Goal: Task Accomplishment & Management: Complete application form

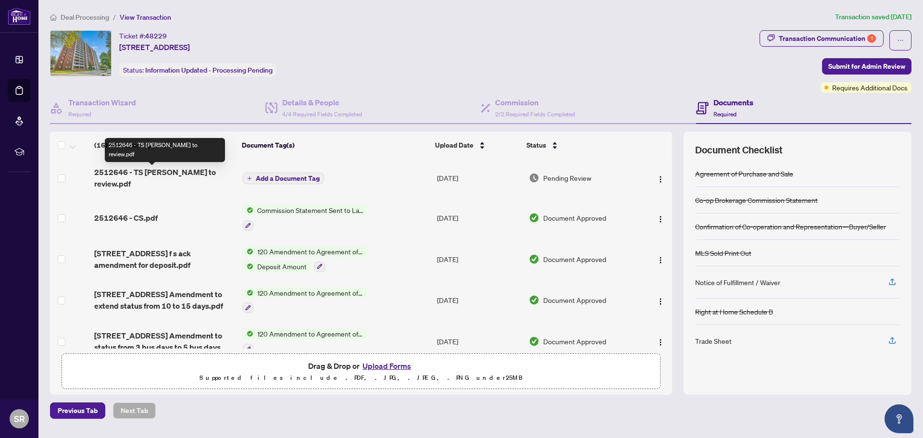
click at [168, 172] on span "2512646 - TS [PERSON_NAME] to review.pdf" at bounding box center [164, 177] width 141 height 23
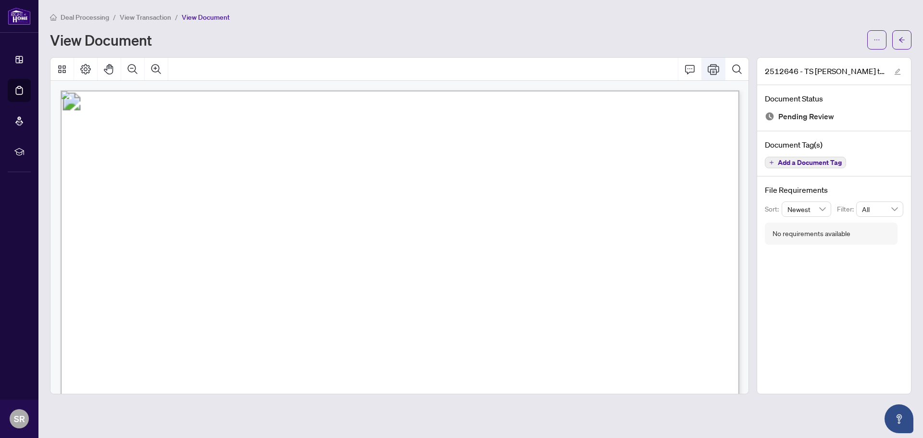
click at [713, 66] on icon "Print" at bounding box center [713, 69] width 12 height 12
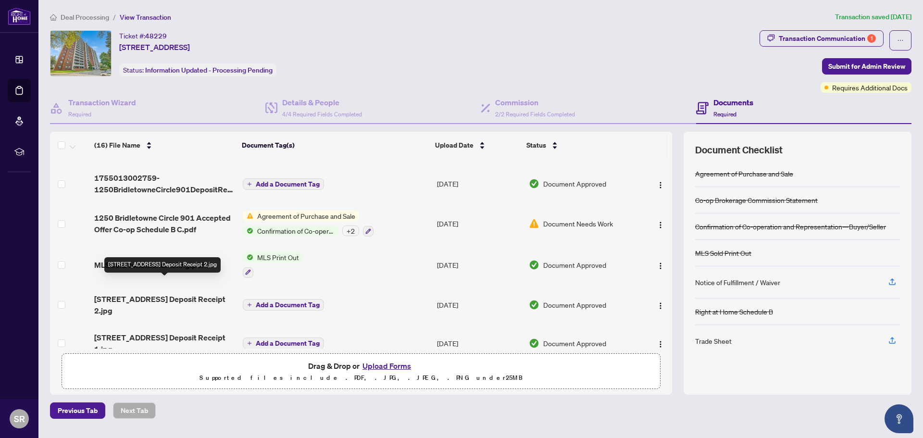
scroll to position [436, 0]
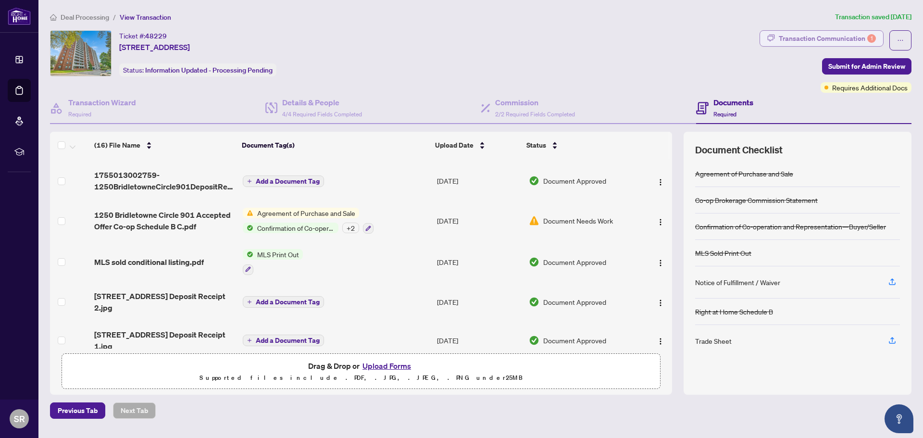
click at [838, 38] on div "Transaction Communication 1" at bounding box center [826, 38] width 97 height 15
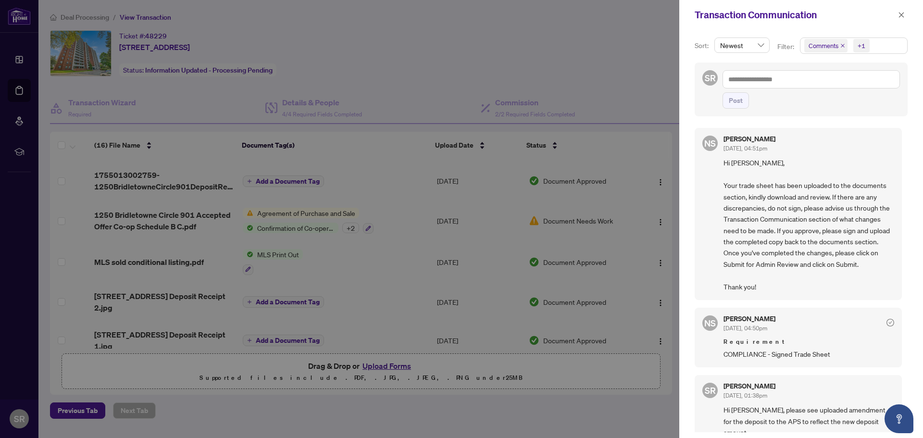
drag, startPoint x: 903, startPoint y: 16, endPoint x: 892, endPoint y: 24, distance: 13.2
click at [903, 16] on icon "close" at bounding box center [901, 15] width 7 height 7
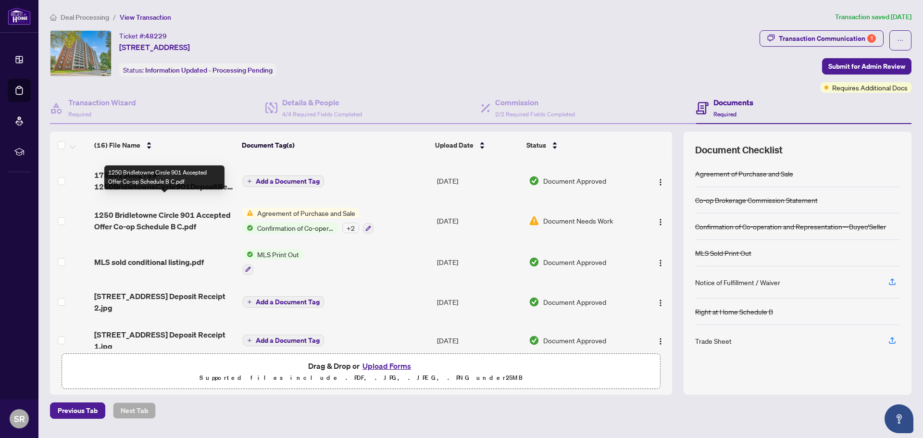
scroll to position [0, 0]
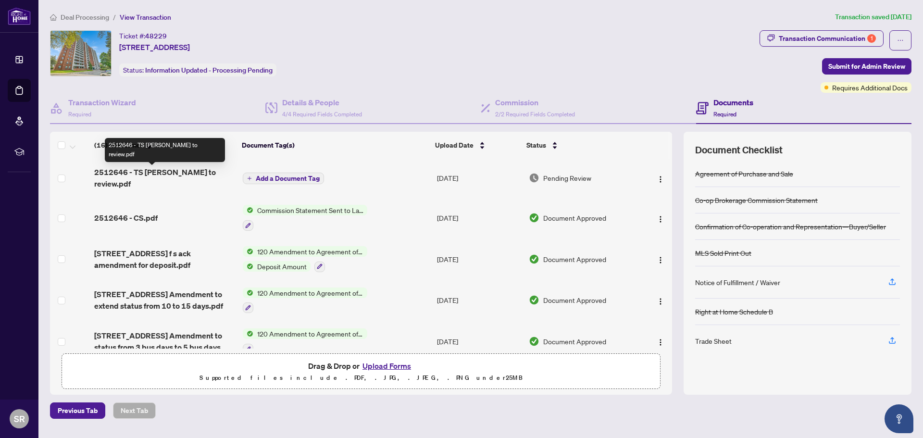
click at [169, 174] on span "2512646 - TS [PERSON_NAME] to review.pdf" at bounding box center [164, 177] width 141 height 23
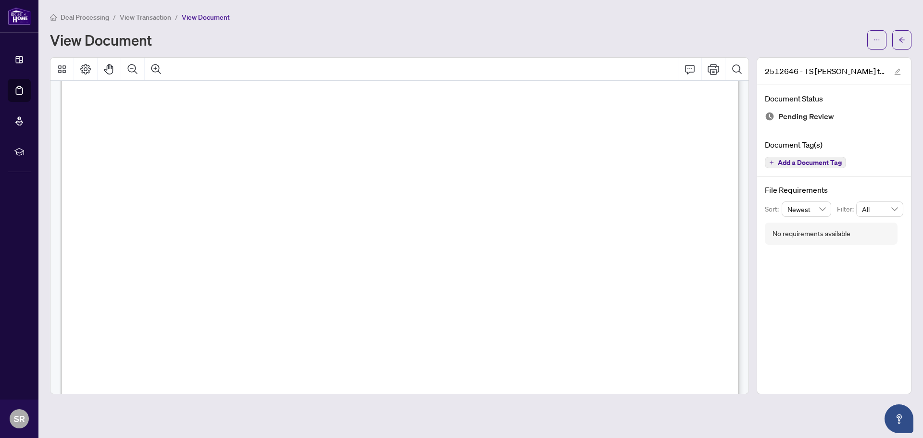
scroll to position [272, 0]
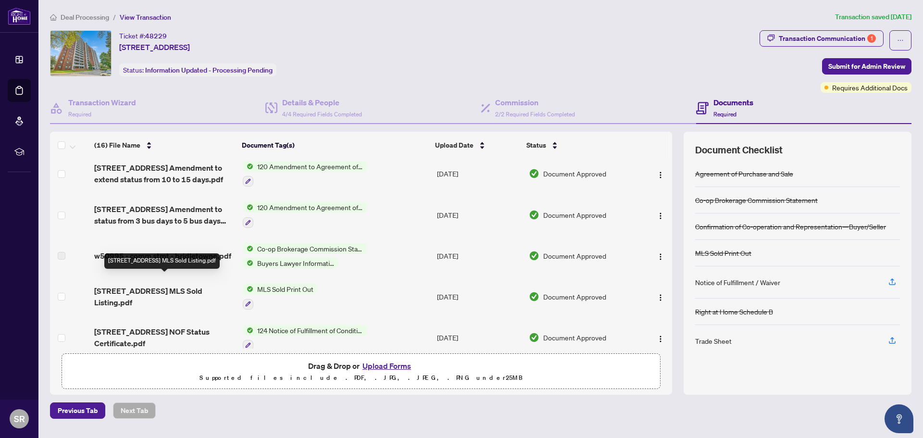
scroll to position [115, 0]
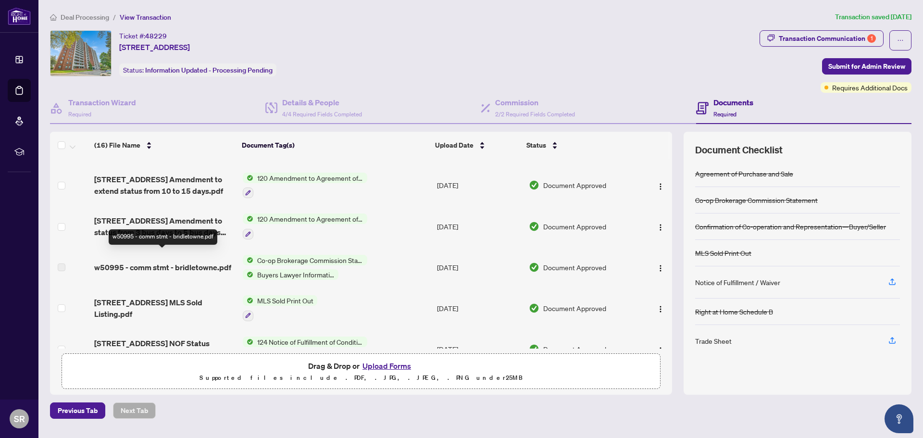
click at [169, 261] on span "w50995 - comm stmt - bridletowne.pdf" at bounding box center [162, 267] width 137 height 12
drag, startPoint x: 169, startPoint y: 257, endPoint x: 175, endPoint y: 256, distance: 6.3
click at [169, 261] on span "w50995 - comm stmt - bridletowne.pdf" at bounding box center [162, 267] width 137 height 12
click at [189, 261] on span "w50995 - comm stmt - bridletowne.pdf" at bounding box center [162, 267] width 137 height 12
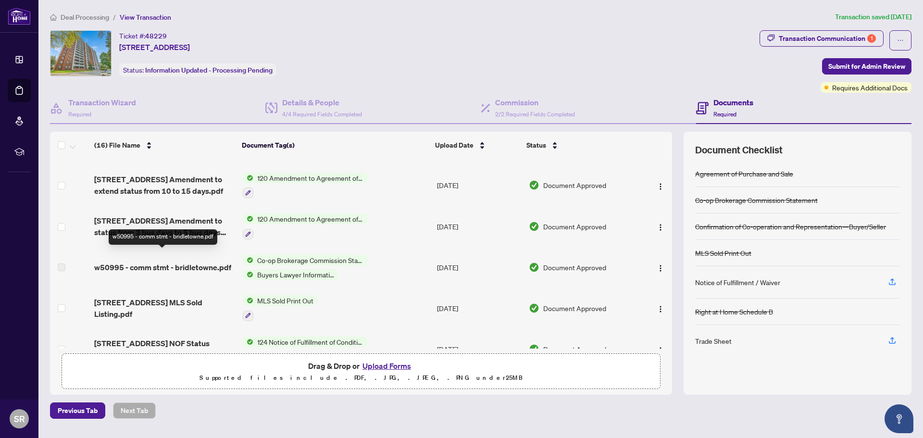
click at [127, 262] on td "w50995 - comm stmt - bridletowne.pdf" at bounding box center [164, 267] width 148 height 40
drag, startPoint x: 620, startPoint y: 35, endPoint x: 617, endPoint y: 30, distance: 5.2
click at [619, 34] on div "Ticket #: 48229 901-1250 Bridletowne Circ, Toronto, Ontario M1W 2V1, Canada Sta…" at bounding box center [402, 53] width 705 height 46
drag, startPoint x: 432, startPoint y: 61, endPoint x: 423, endPoint y: 52, distance: 12.9
click at [426, 54] on div "Ticket #: 48229 901-1250 Bridletowne Circ, Toronto, Ontario M1W 2V1, Canada Sta…" at bounding box center [402, 53] width 705 height 46
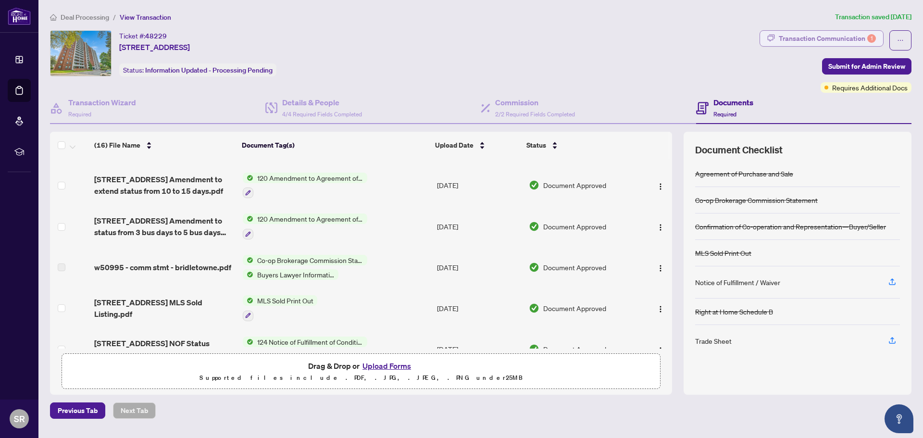
click at [825, 37] on div "Transaction Communication 1" at bounding box center [826, 38] width 97 height 15
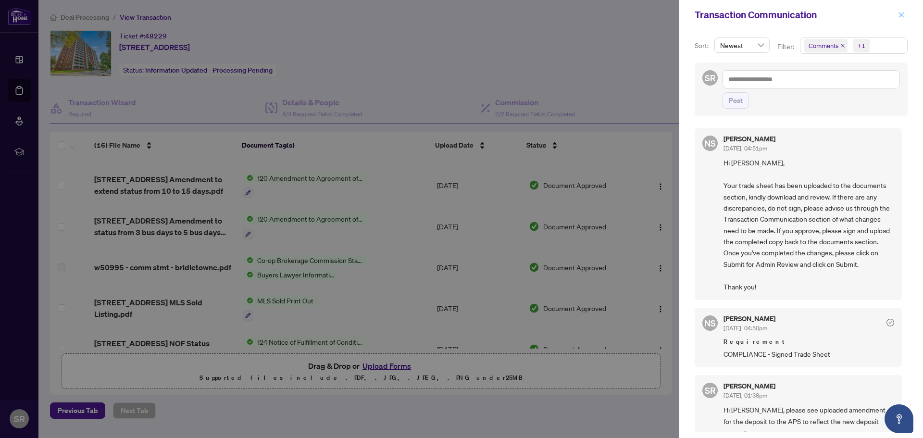
click at [900, 13] on icon "close" at bounding box center [901, 15] width 7 height 7
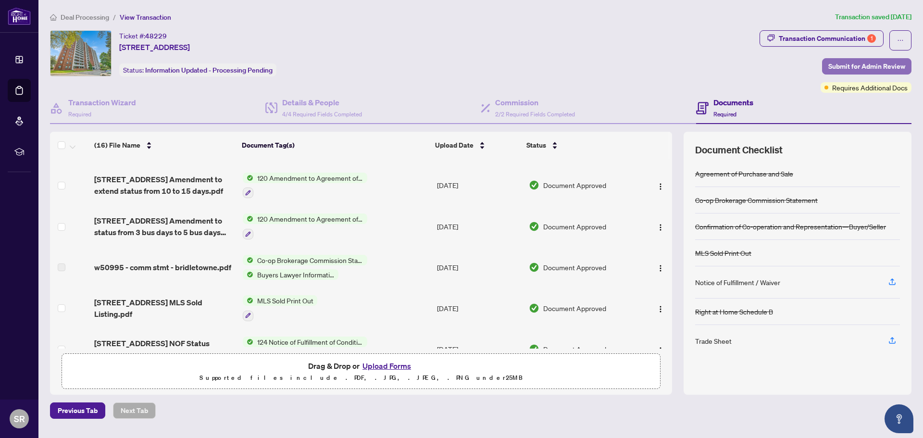
click at [860, 64] on span "Submit for Admin Review" at bounding box center [866, 66] width 77 height 15
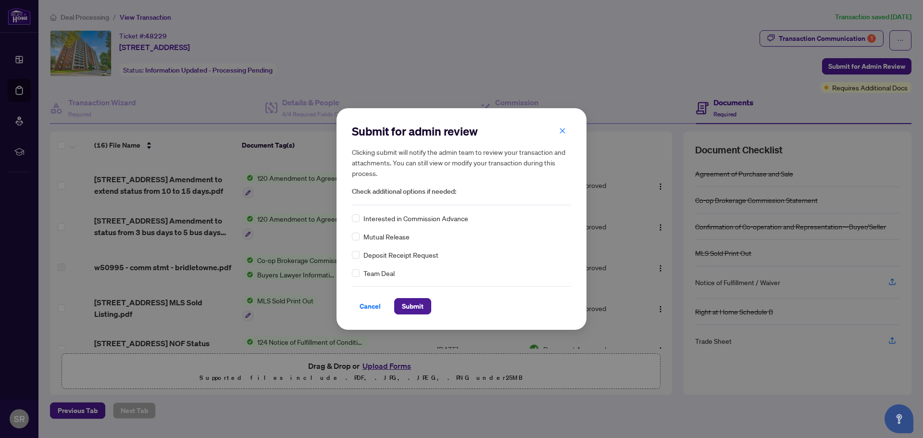
click at [371, 307] on span "Cancel" at bounding box center [369, 305] width 21 height 15
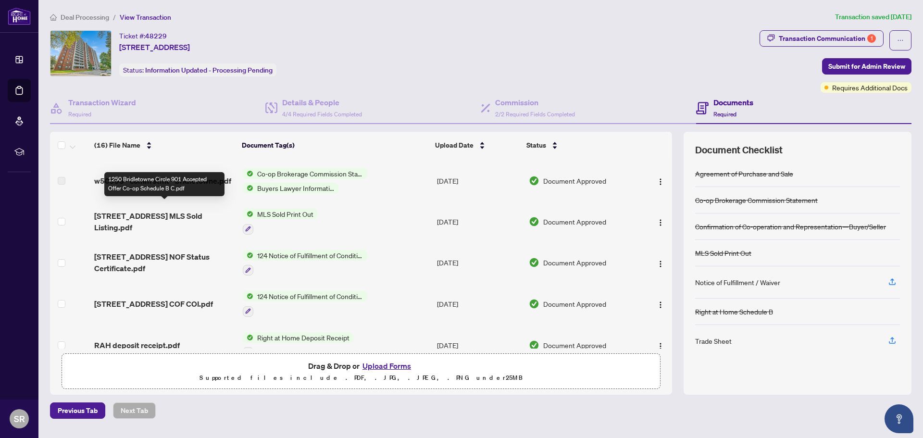
scroll to position [0, 0]
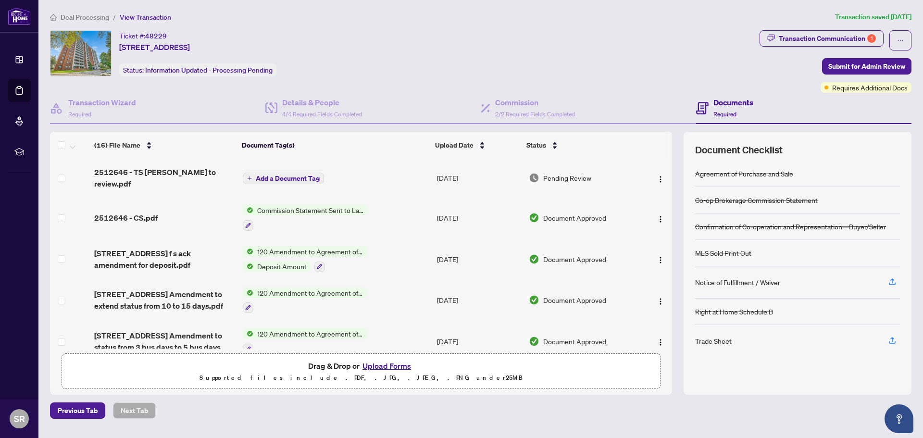
click at [388, 366] on button "Upload Forms" at bounding box center [386, 365] width 54 height 12
click at [385, 365] on button "Upload Forms" at bounding box center [386, 365] width 54 height 12
click at [378, 365] on button "Upload Forms" at bounding box center [386, 365] width 54 height 12
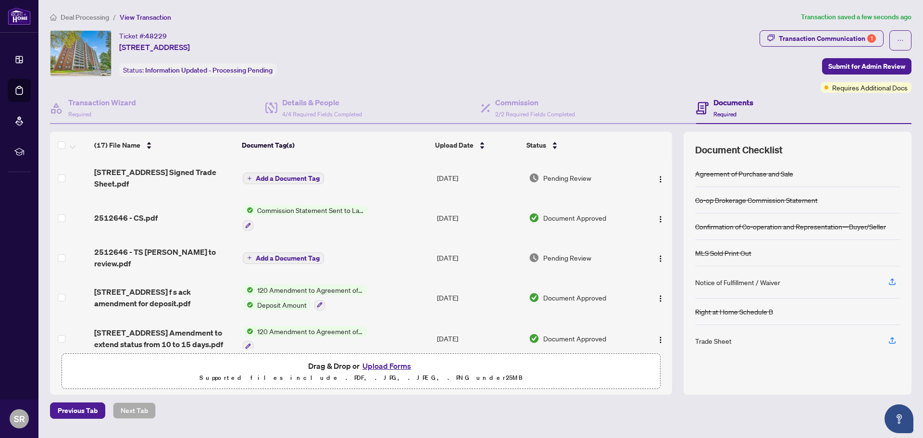
click at [266, 177] on span "Add a Document Tag" at bounding box center [288, 178] width 64 height 7
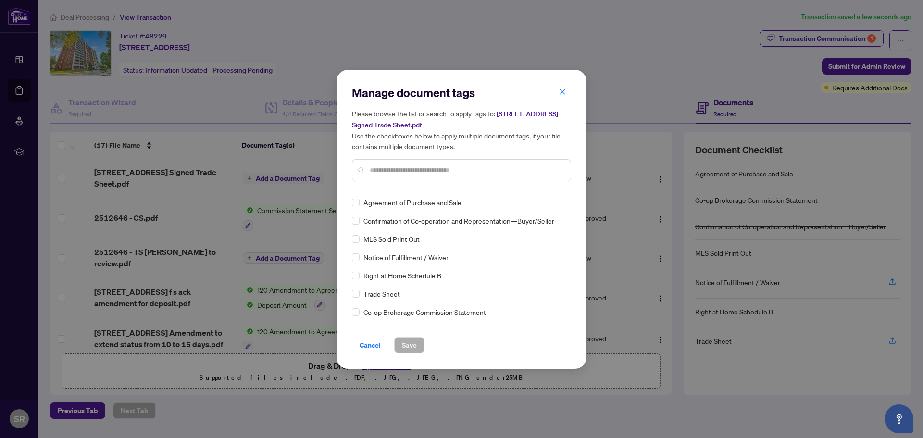
click at [408, 171] on input "text" at bounding box center [466, 170] width 193 height 11
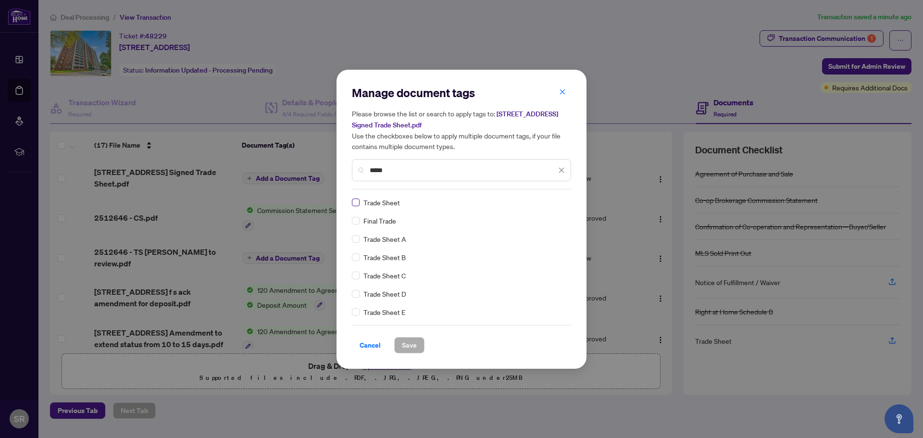
type input "*****"
click at [409, 344] on span "Save" at bounding box center [409, 344] width 15 height 15
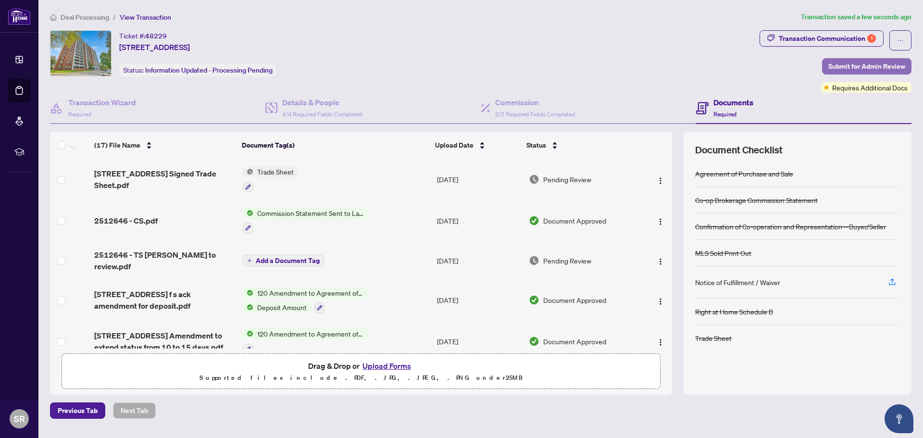
click at [864, 64] on span "Submit for Admin Review" at bounding box center [866, 66] width 77 height 15
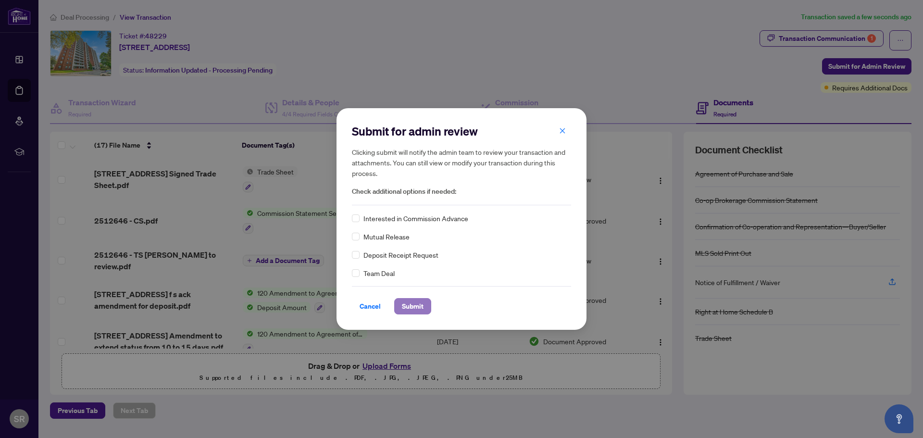
click at [419, 310] on span "Submit" at bounding box center [413, 305] width 22 height 15
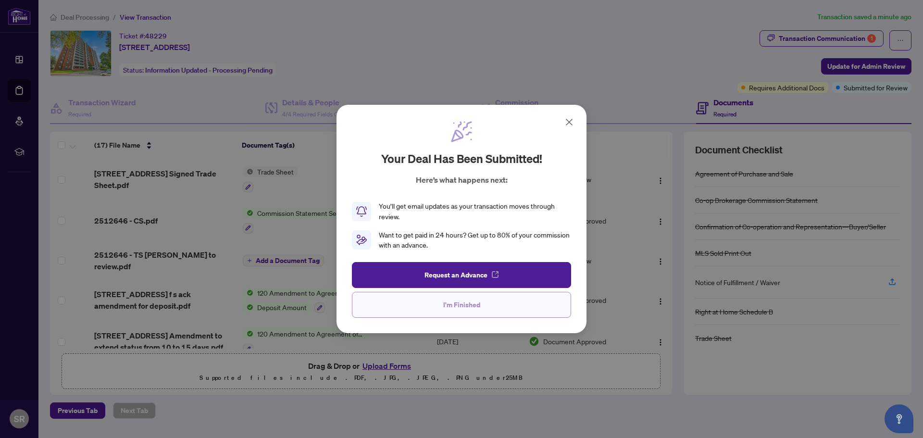
click at [443, 306] on span "I'm Finished" at bounding box center [461, 304] width 37 height 15
